Goal: Information Seeking & Learning: Learn about a topic

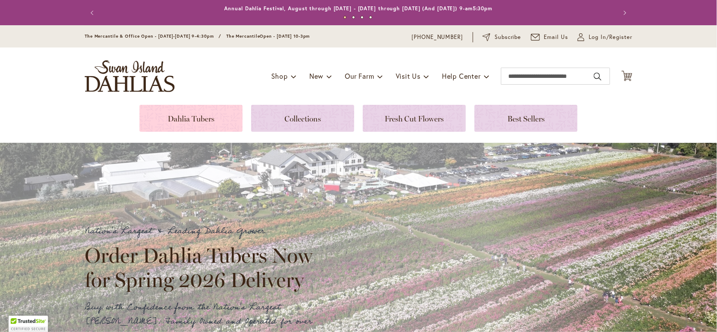
click at [190, 121] on link at bounding box center [190, 118] width 103 height 27
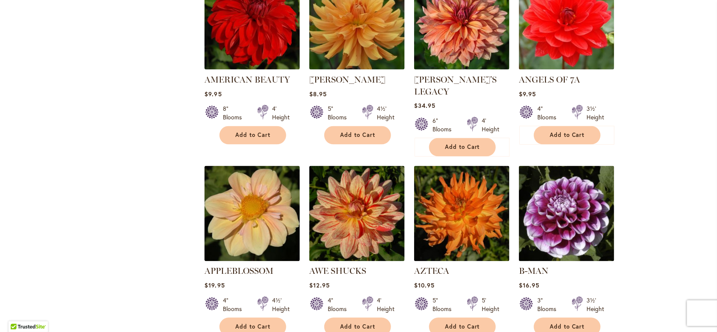
scroll to position [684, 0]
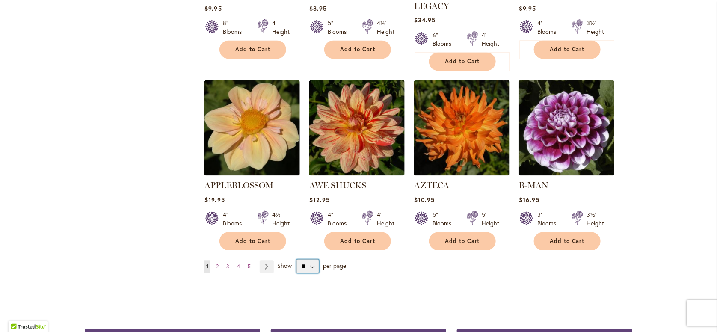
click at [302, 260] on select "** ** ** **" at bounding box center [307, 267] width 22 height 14
select select "**"
click at [296, 260] on select "** ** ** **" at bounding box center [307, 267] width 22 height 14
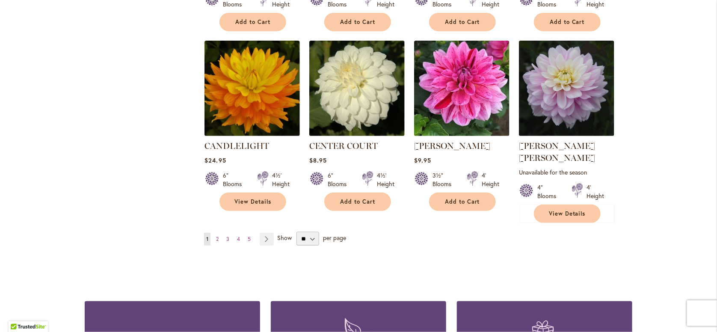
scroll to position [2908, 0]
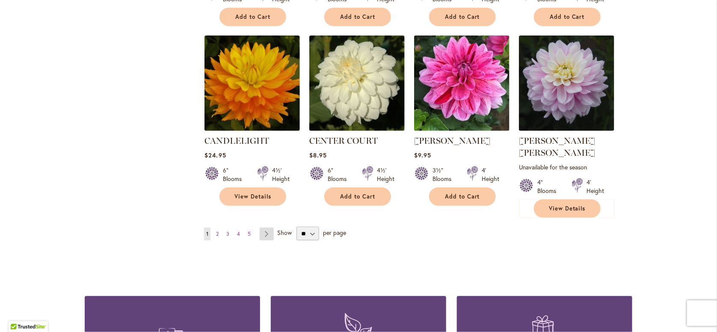
click at [264, 228] on link "Page Next" at bounding box center [267, 234] width 14 height 13
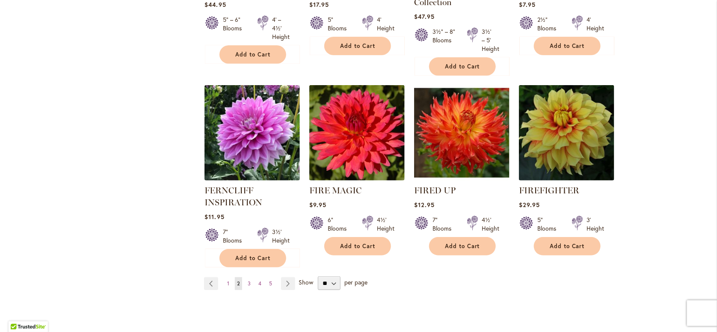
scroll to position [2951, 0]
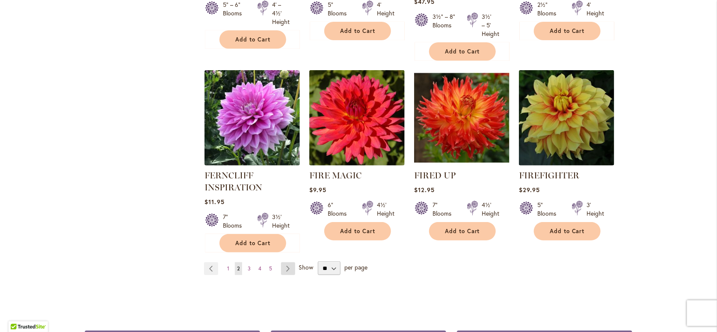
click at [289, 262] on link "Page Next" at bounding box center [288, 268] width 14 height 13
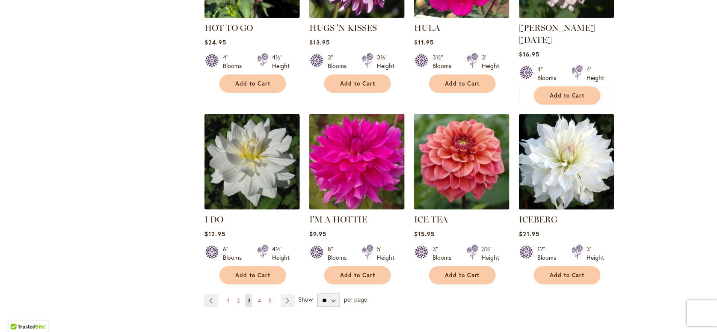
scroll to position [2908, 0]
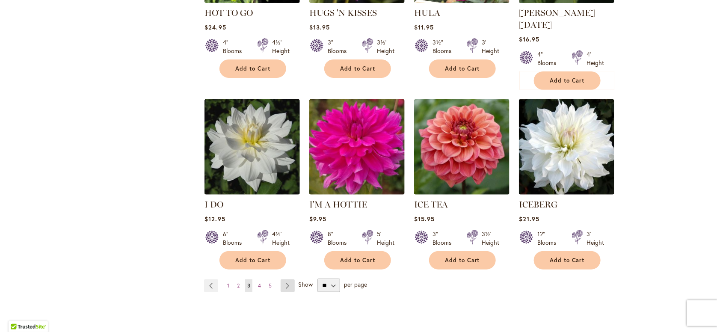
click at [286, 279] on link "Page Next" at bounding box center [288, 285] width 14 height 13
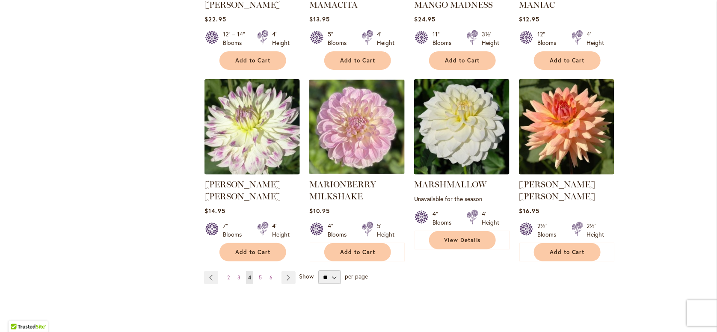
scroll to position [2924, 0]
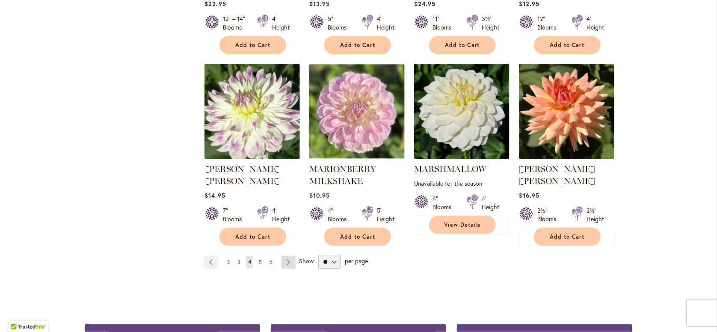
click at [288, 256] on link "Page Next" at bounding box center [288, 262] width 14 height 13
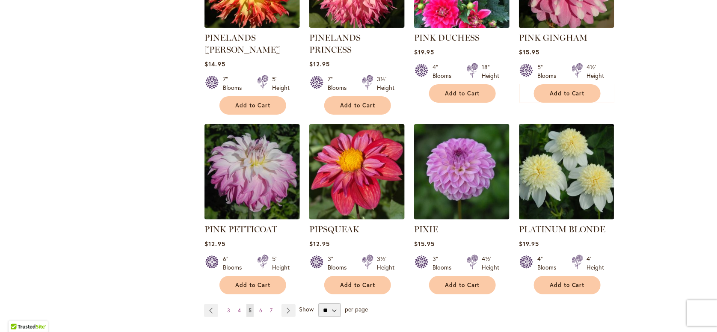
scroll to position [2865, 0]
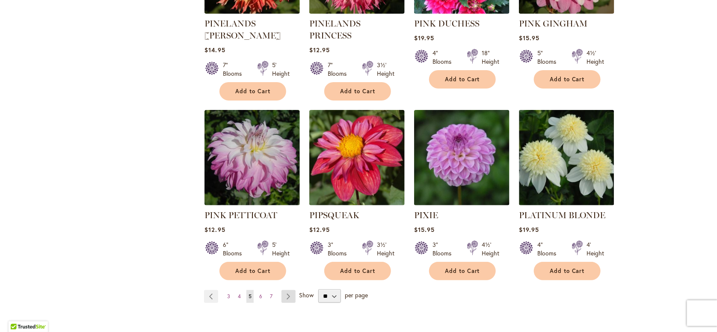
click at [290, 290] on link "Page Next" at bounding box center [288, 296] width 14 height 13
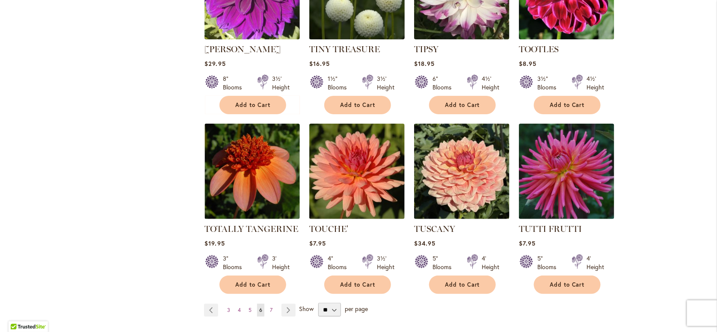
scroll to position [2875, 0]
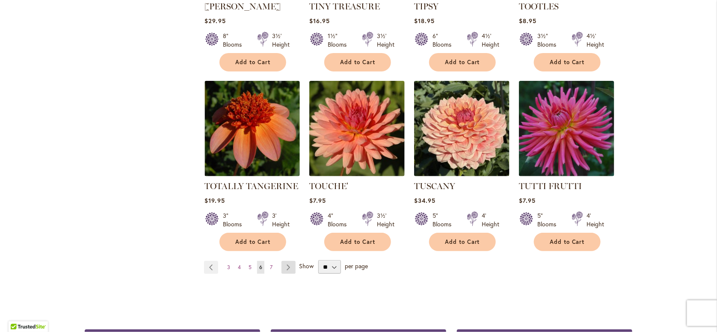
click at [283, 261] on link "Page Next" at bounding box center [288, 267] width 14 height 13
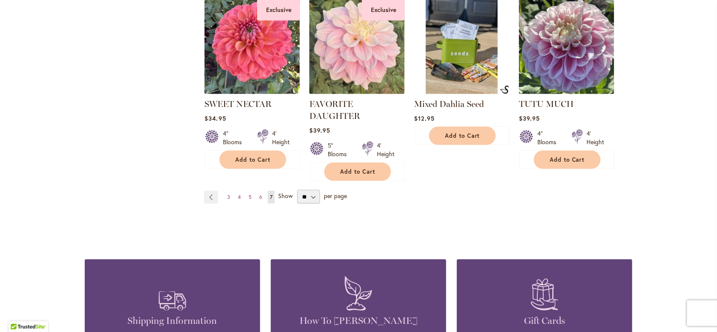
scroll to position [1677, 0]
